Goal: Task Accomplishment & Management: Manage account settings

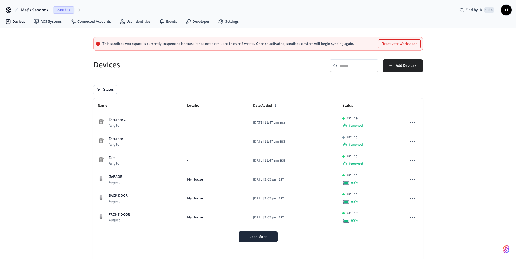
click at [46, 6] on button "Mat's Sandbox Sandbox" at bounding box center [50, 9] width 63 height 11
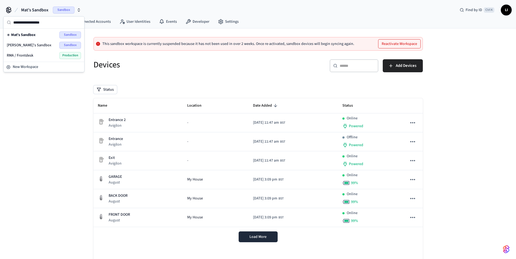
click at [40, 44] on span "[PERSON_NAME]'s Sandbox" at bounding box center [29, 45] width 45 height 5
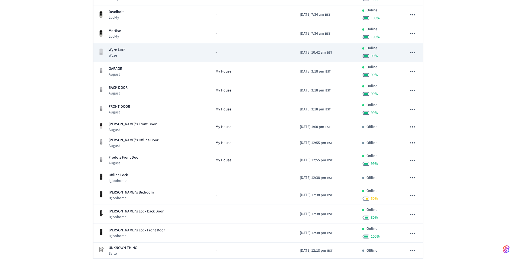
scroll to position [109, 0]
click at [158, 53] on div "Wyze Lock Wyze" at bounding box center [152, 52] width 109 height 11
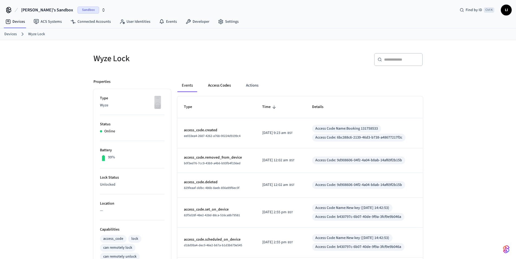
click at [222, 84] on button "Access Codes" at bounding box center [219, 85] width 31 height 13
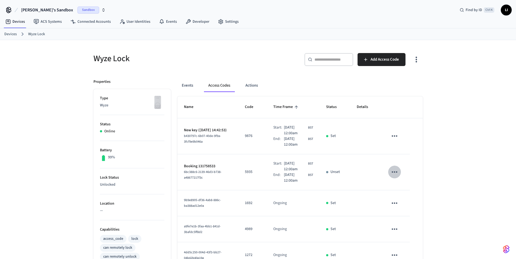
click at [393, 175] on icon "sticky table" at bounding box center [394, 172] width 8 height 8
click at [406, 204] on li "Delete" at bounding box center [407, 202] width 26 height 14
